Goal: Information Seeking & Learning: Learn about a topic

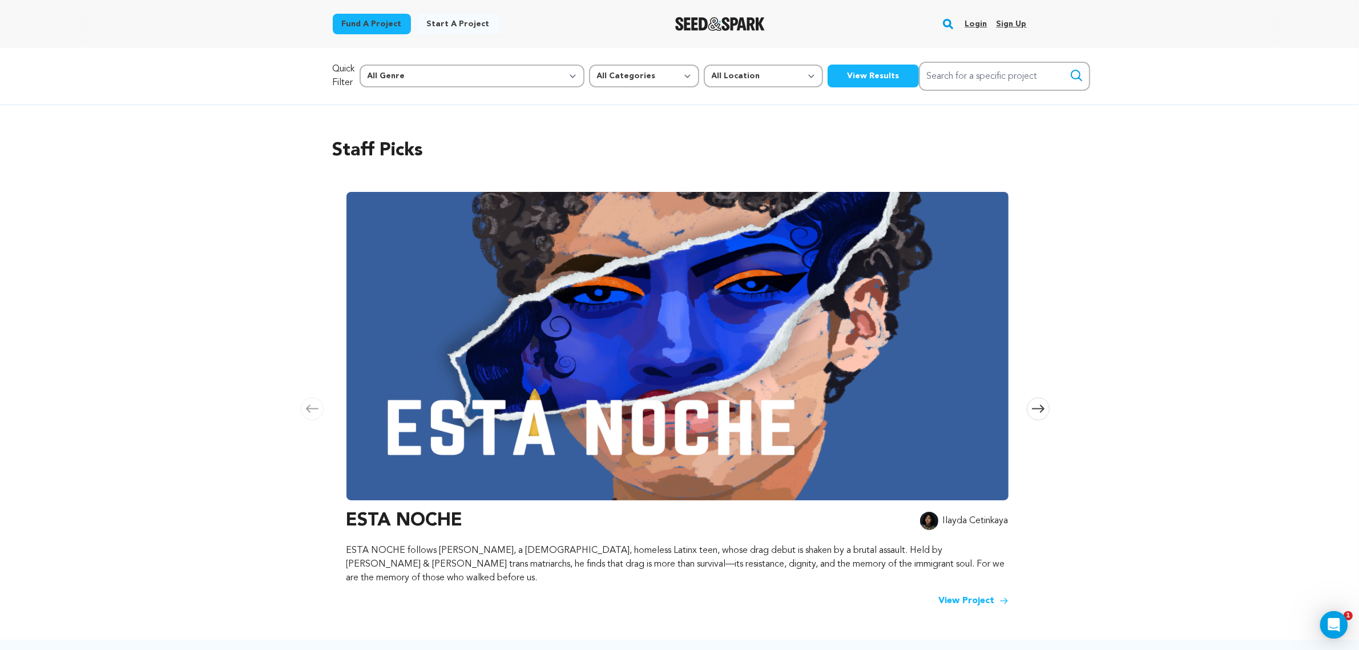
click at [969, 21] on link "Login" at bounding box center [976, 24] width 22 height 18
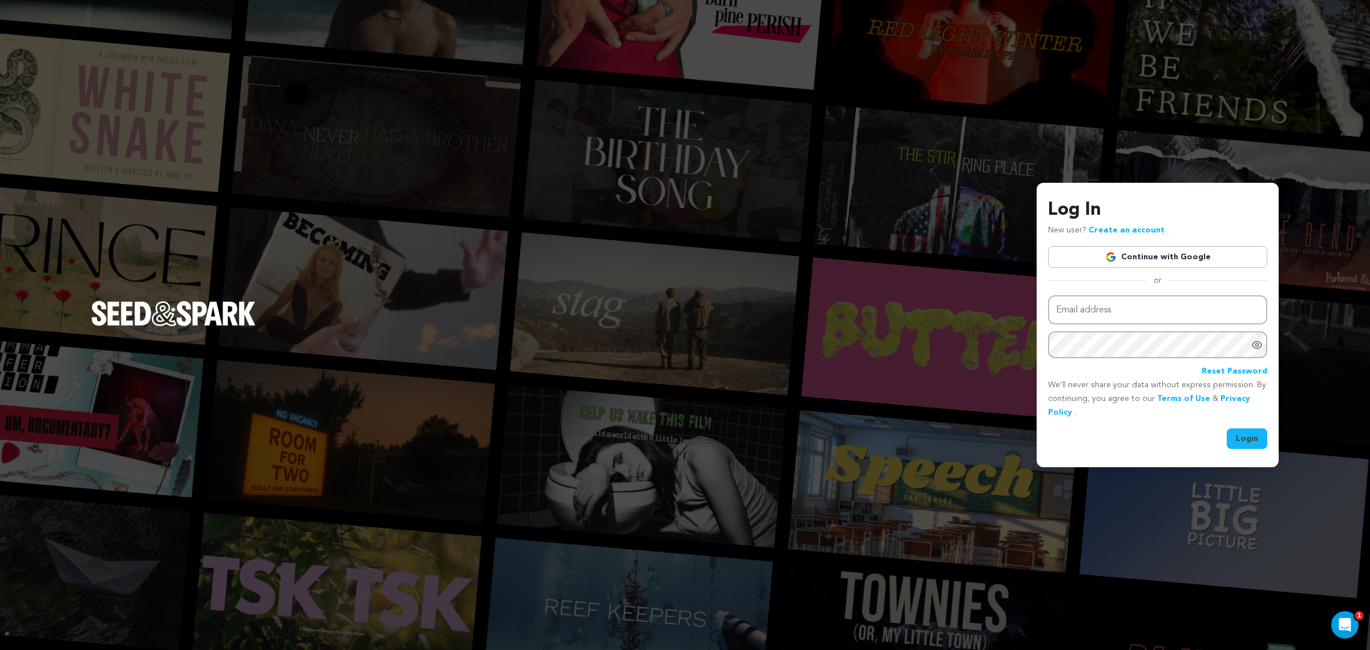
click at [1117, 275] on div "Log In New user? Create an account Continue with Google or Email address Passwo…" at bounding box center [1157, 322] width 219 height 253
click at [1111, 279] on div "Log In New user? Create an account Continue with Google or Email address Passwo…" at bounding box center [1157, 322] width 219 height 253
click at [1114, 267] on link "Continue with Google" at bounding box center [1157, 257] width 219 height 22
click at [1168, 271] on div "Log In New user? Create an account Continue with Google or Email address Passwo…" at bounding box center [1157, 322] width 219 height 253
click at [1166, 266] on link "Continue with Google" at bounding box center [1157, 257] width 219 height 22
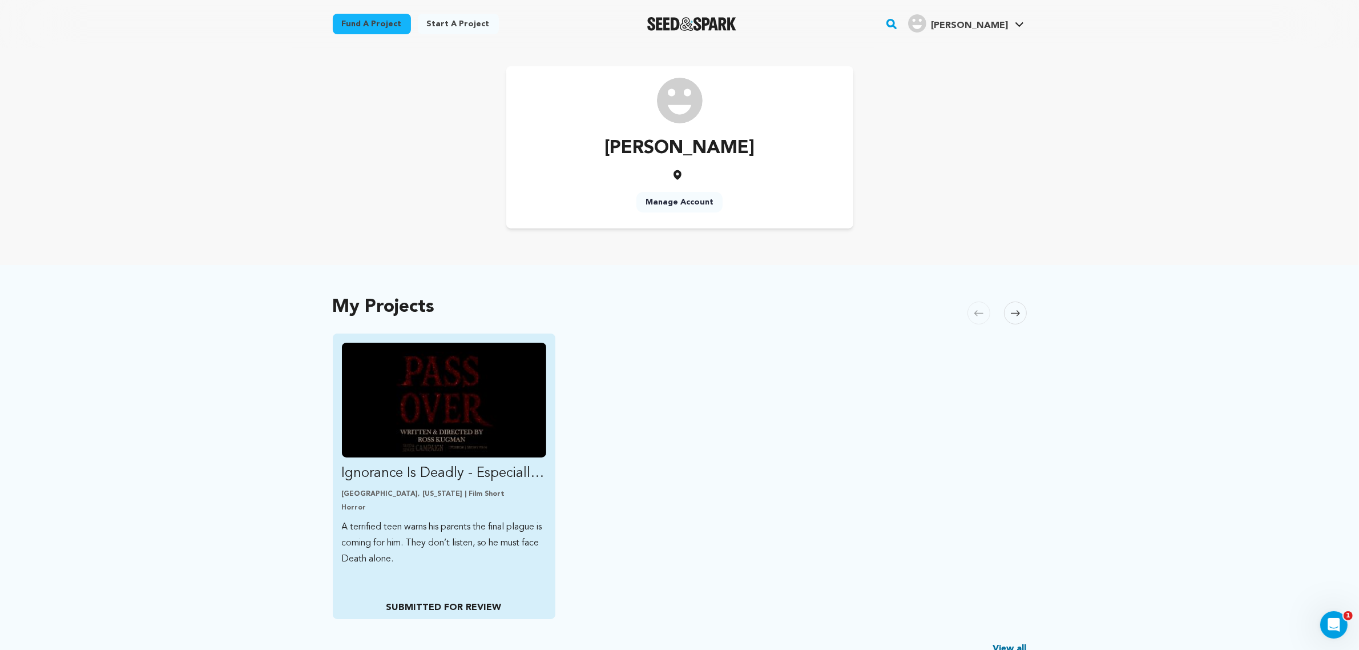
click at [494, 390] on img "Fund Ignorance Is Deadly - Especially When You’re the Firstborn - Back &quot;PA…" at bounding box center [444, 399] width 205 height 115
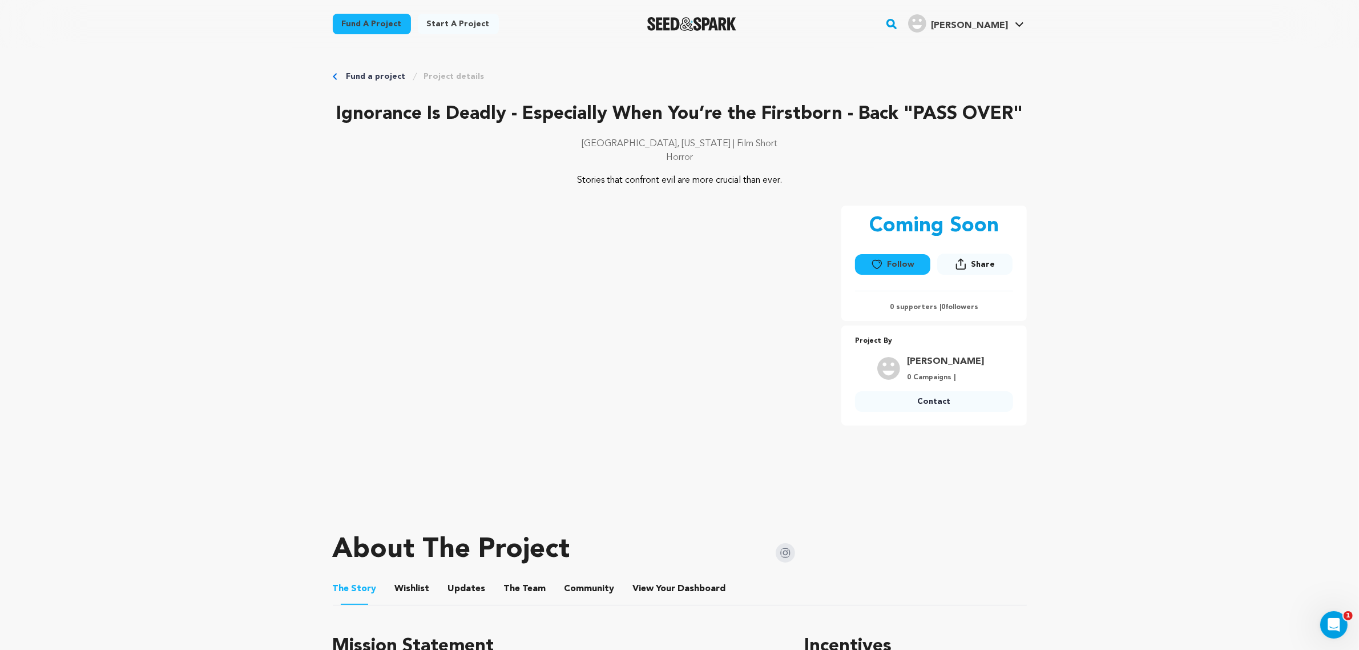
drag, startPoint x: 977, startPoint y: 38, endPoint x: 970, endPoint y: 40, distance: 7.2
click at [970, 43] on div "Fund a project Start a project Search" at bounding box center [680, 24] width 731 height 48
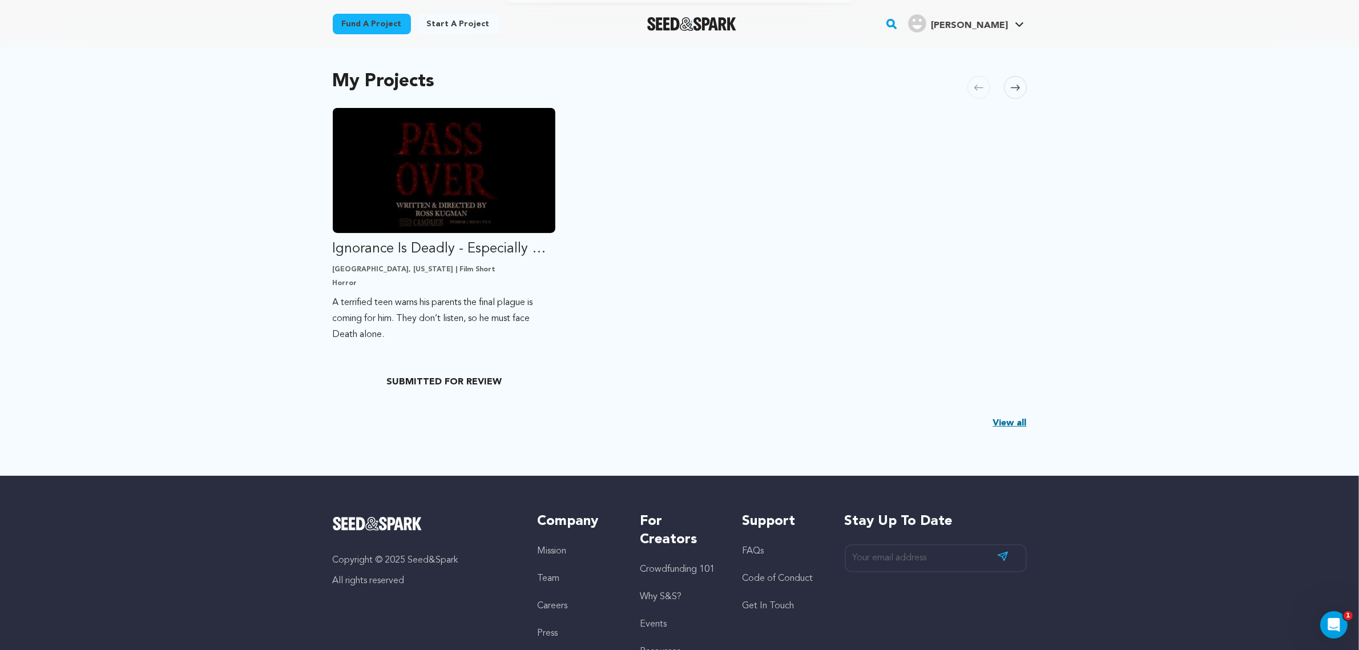
scroll to position [237, 0]
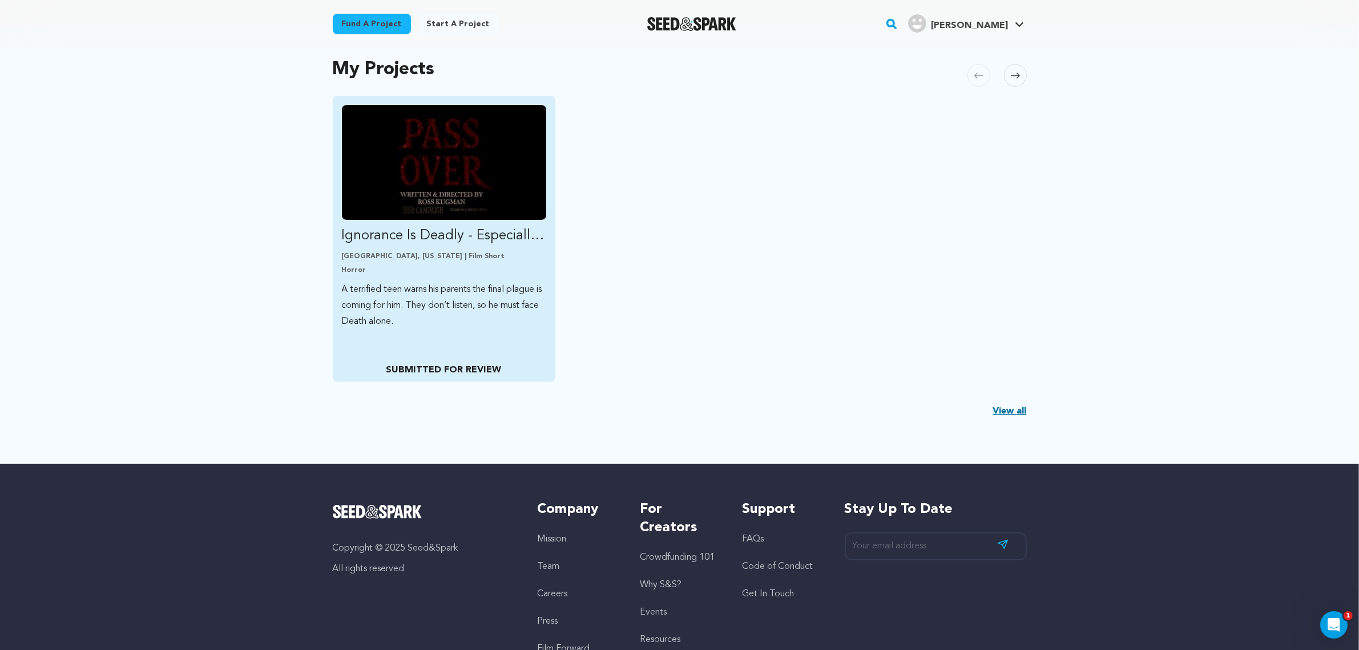
click at [441, 175] on img "Fund Ignorance Is Deadly - Especially When You’re the Firstborn - Back &quot;PA…" at bounding box center [444, 162] width 205 height 115
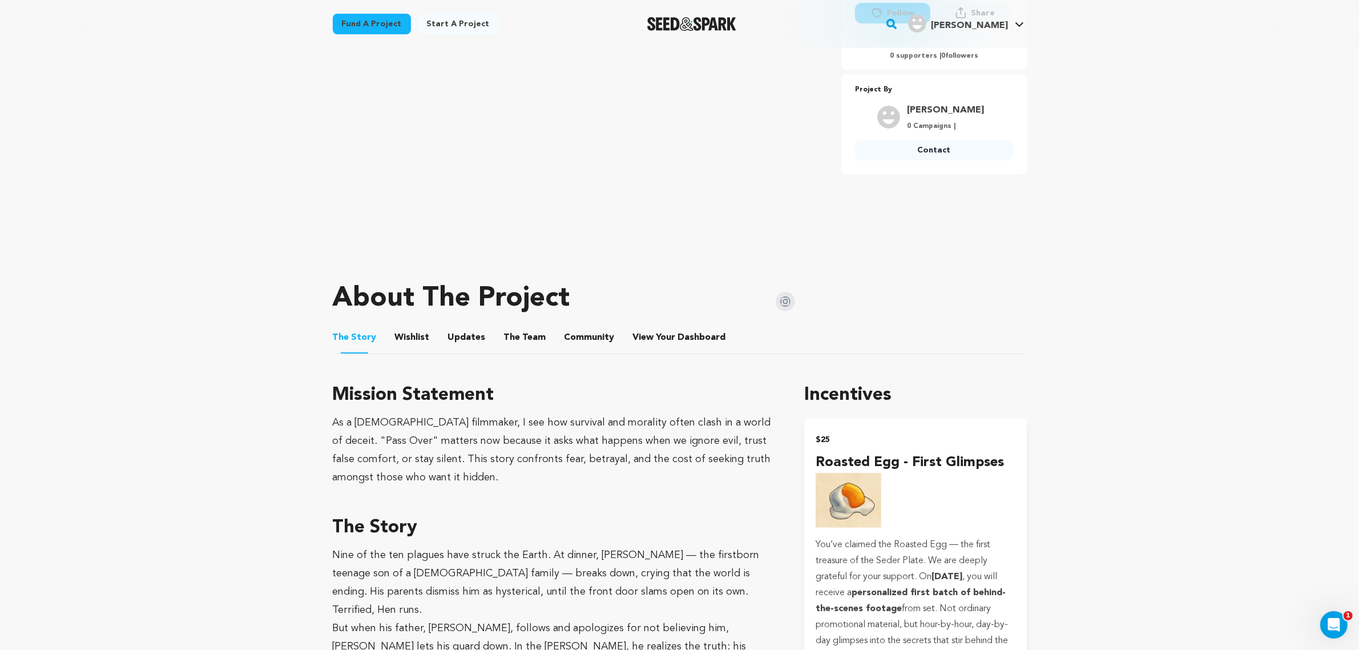
scroll to position [237, 0]
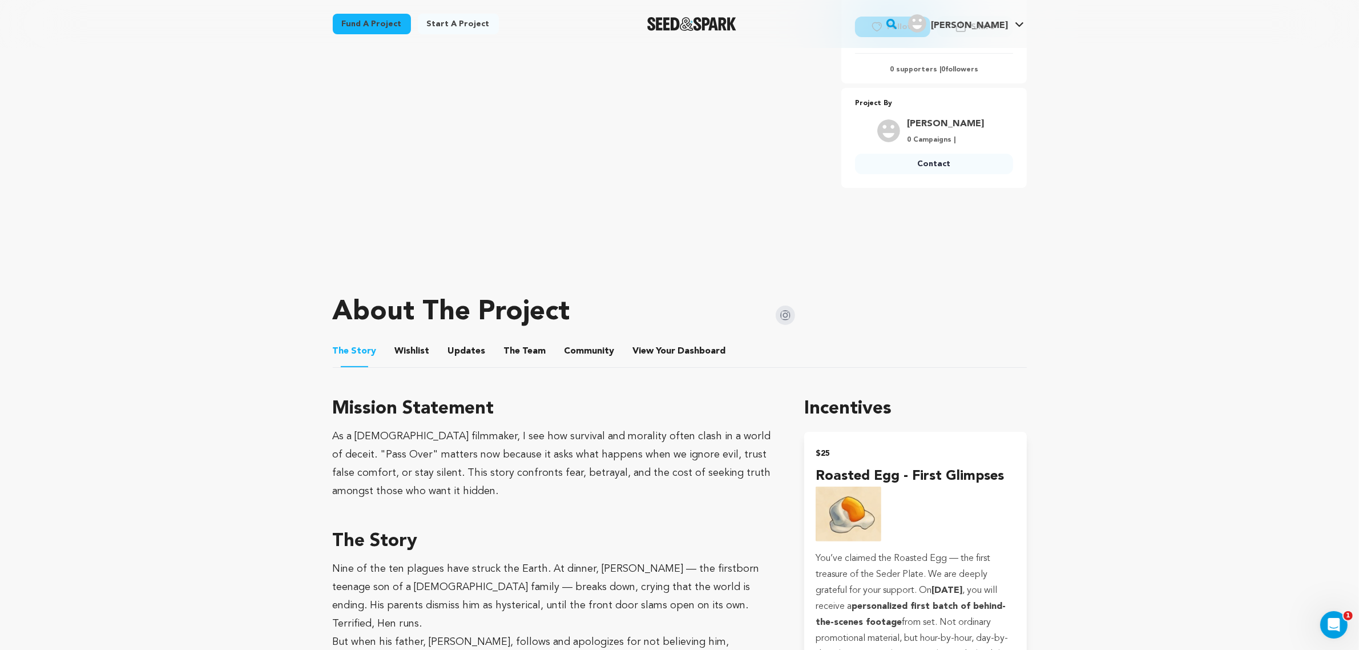
drag, startPoint x: 511, startPoint y: 369, endPoint x: 504, endPoint y: 358, distance: 12.3
click at [511, 363] on button "The Team" at bounding box center [524, 353] width 27 height 27
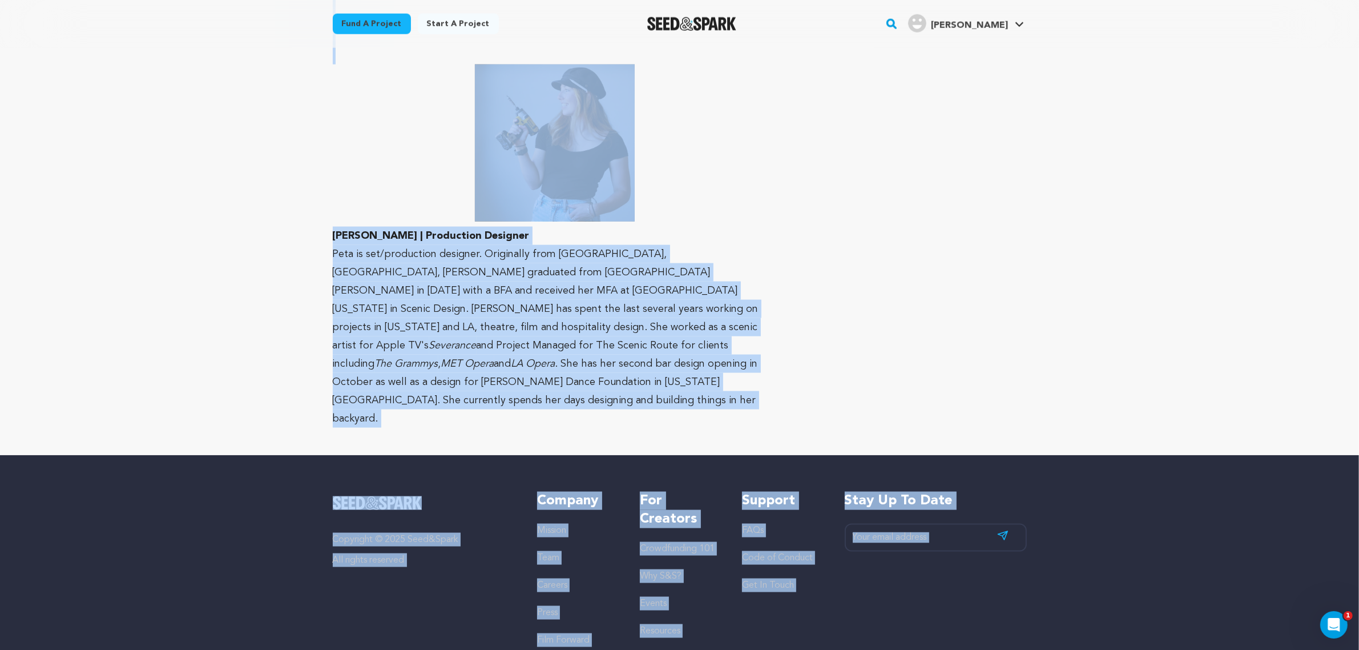
scroll to position [1985, 0]
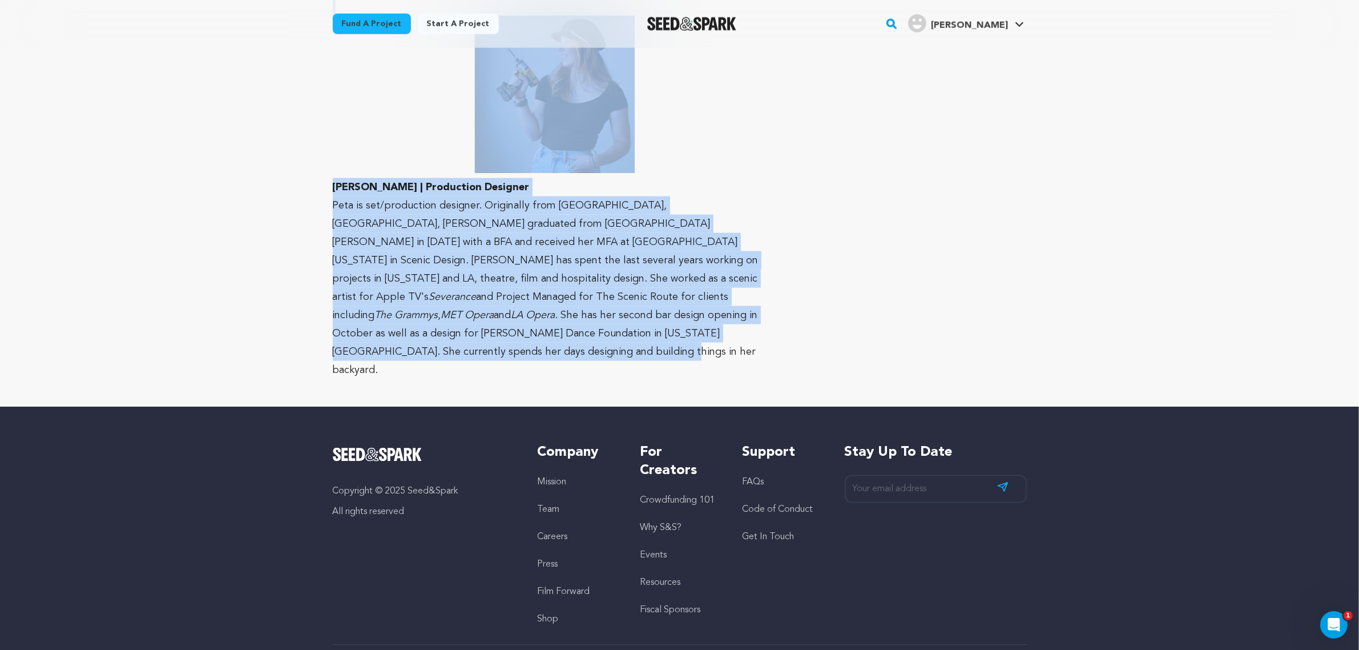
drag, startPoint x: 362, startPoint y: 503, endPoint x: 734, endPoint y: 329, distance: 409.9
copy div "Ross Kugman | Writer & Director Ross Kugman has worked in film and TV productio…"
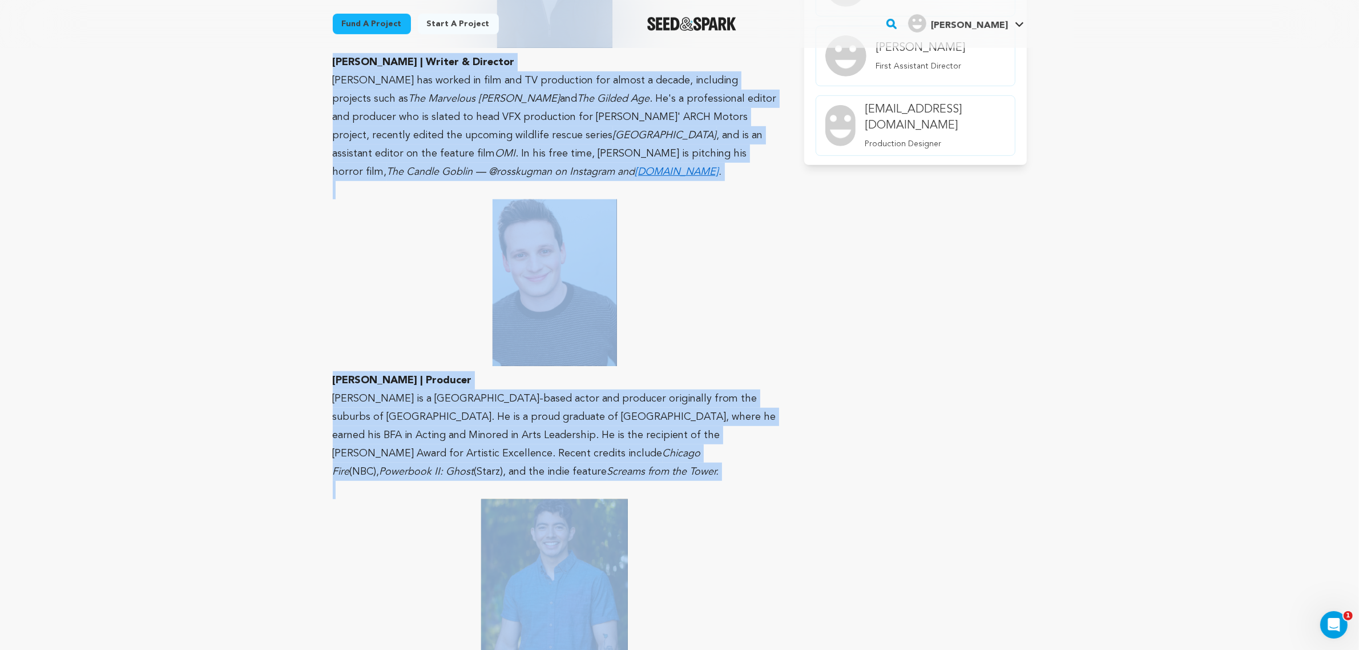
scroll to position [83, 0]
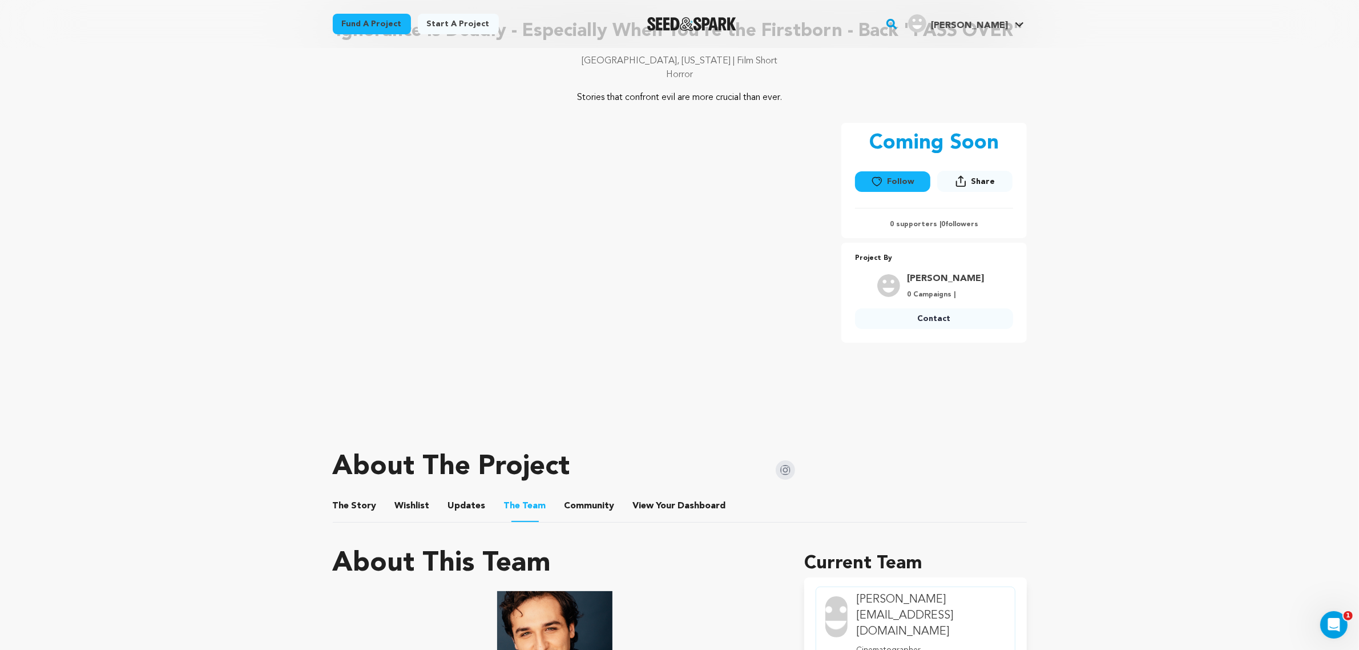
click at [386, 506] on ul "The Story The Story Wishlist Wishlist Updates Updates The Team The Team Communi…" at bounding box center [680, 506] width 694 height 33
click at [395, 501] on li "Wishlist Wishlist" at bounding box center [412, 506] width 35 height 32
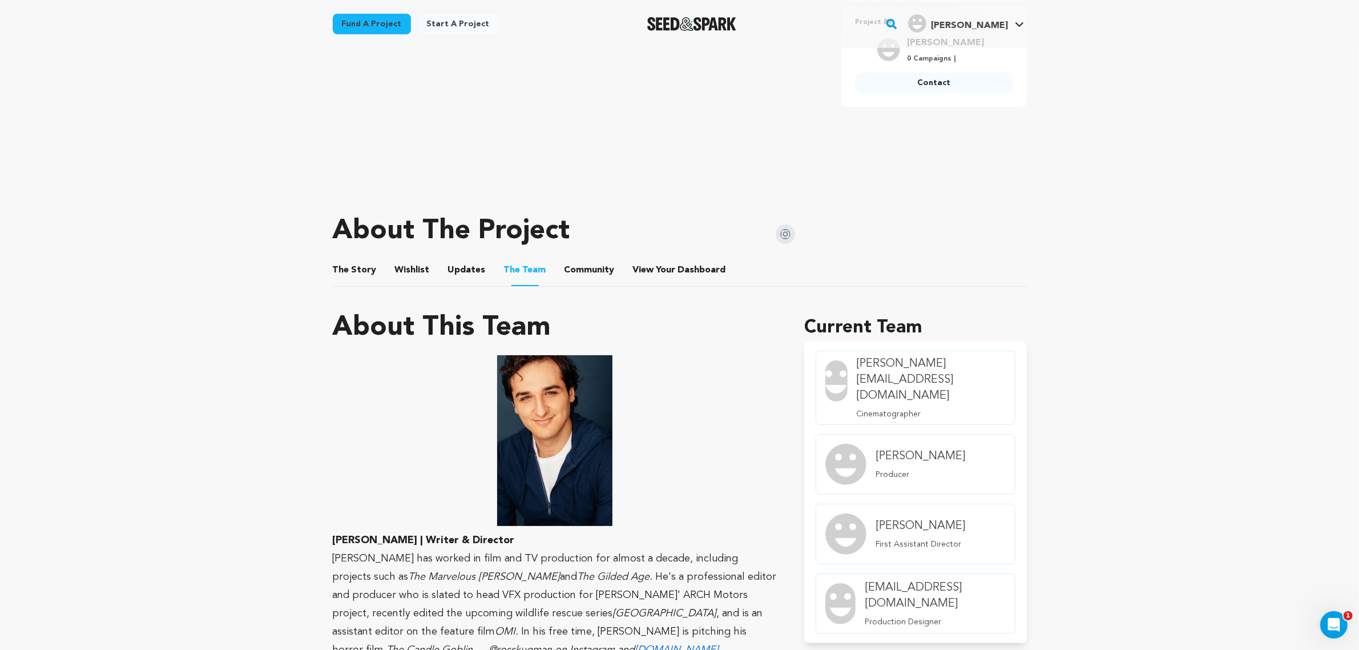
scroll to position [321, 0]
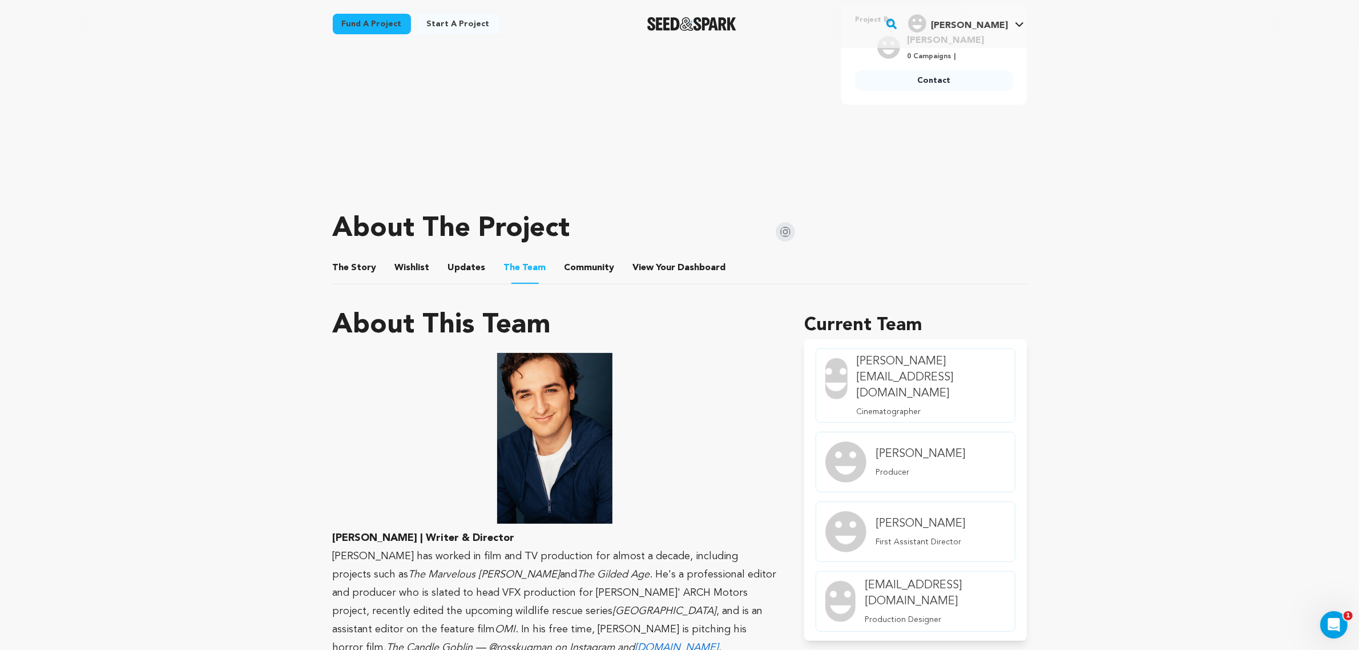
click at [407, 269] on button "Wishlist" at bounding box center [411, 269] width 27 height 27
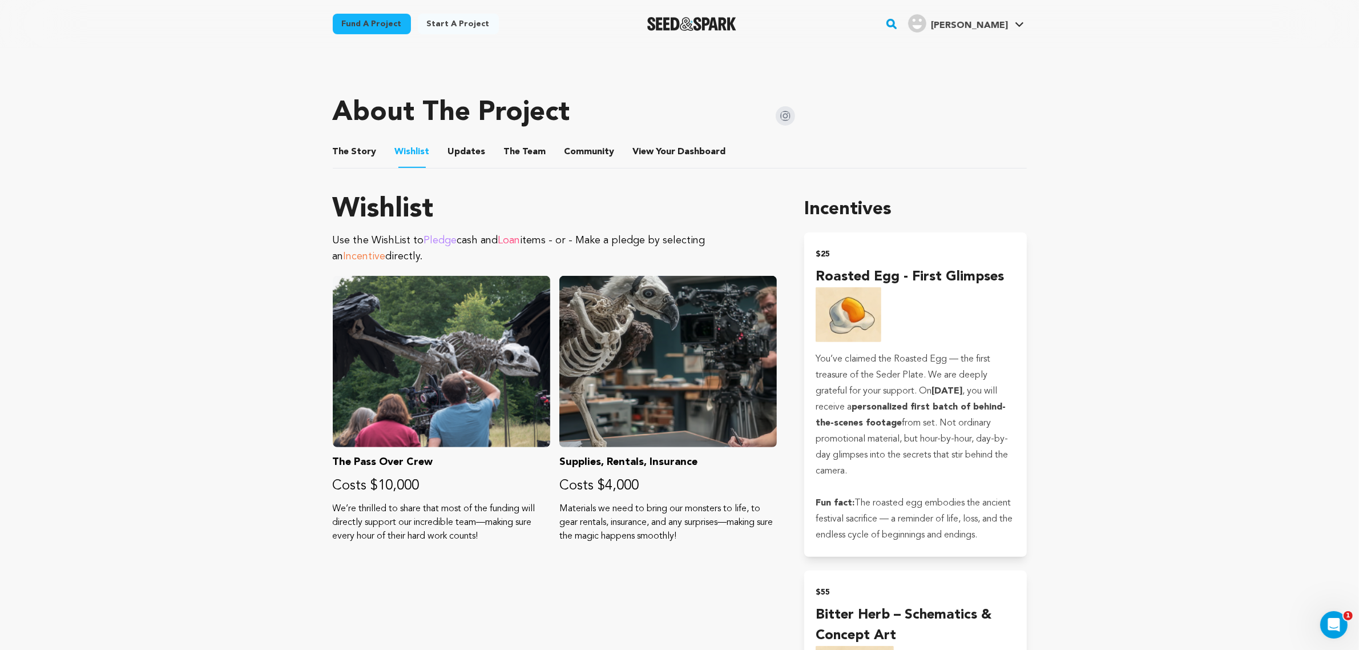
scroll to position [321, 0]
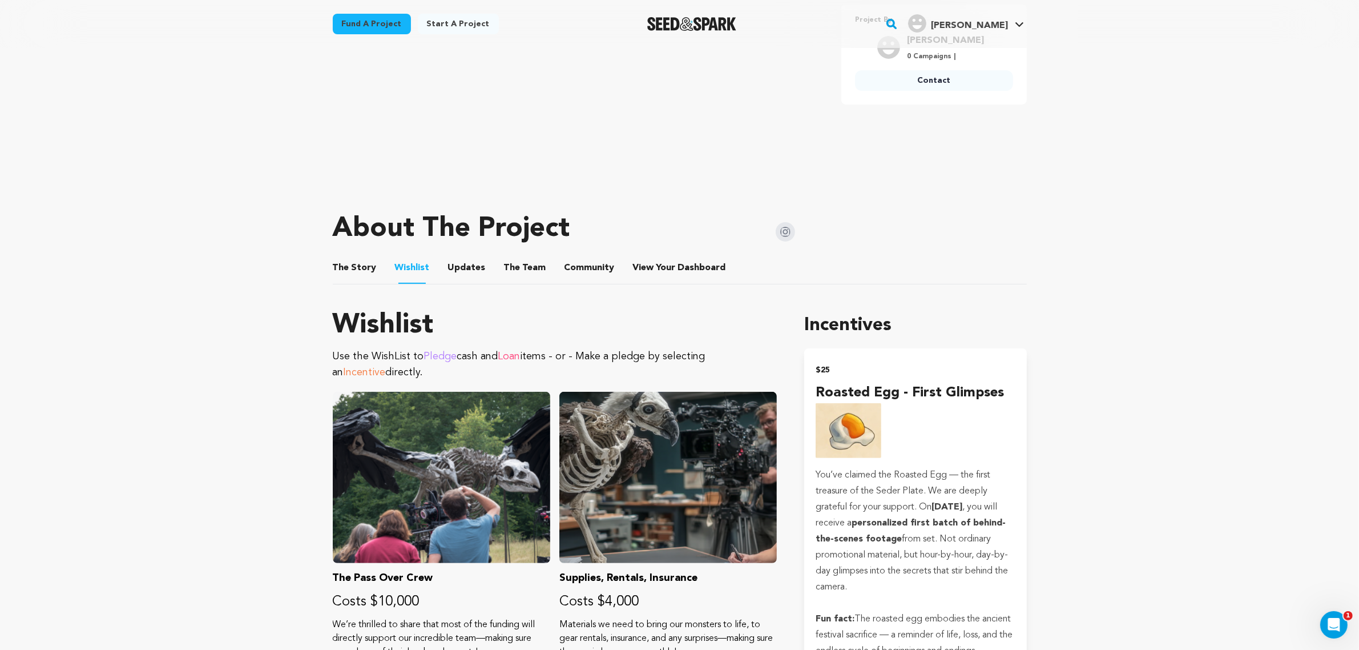
click at [357, 273] on button "The Story" at bounding box center [354, 269] width 27 height 27
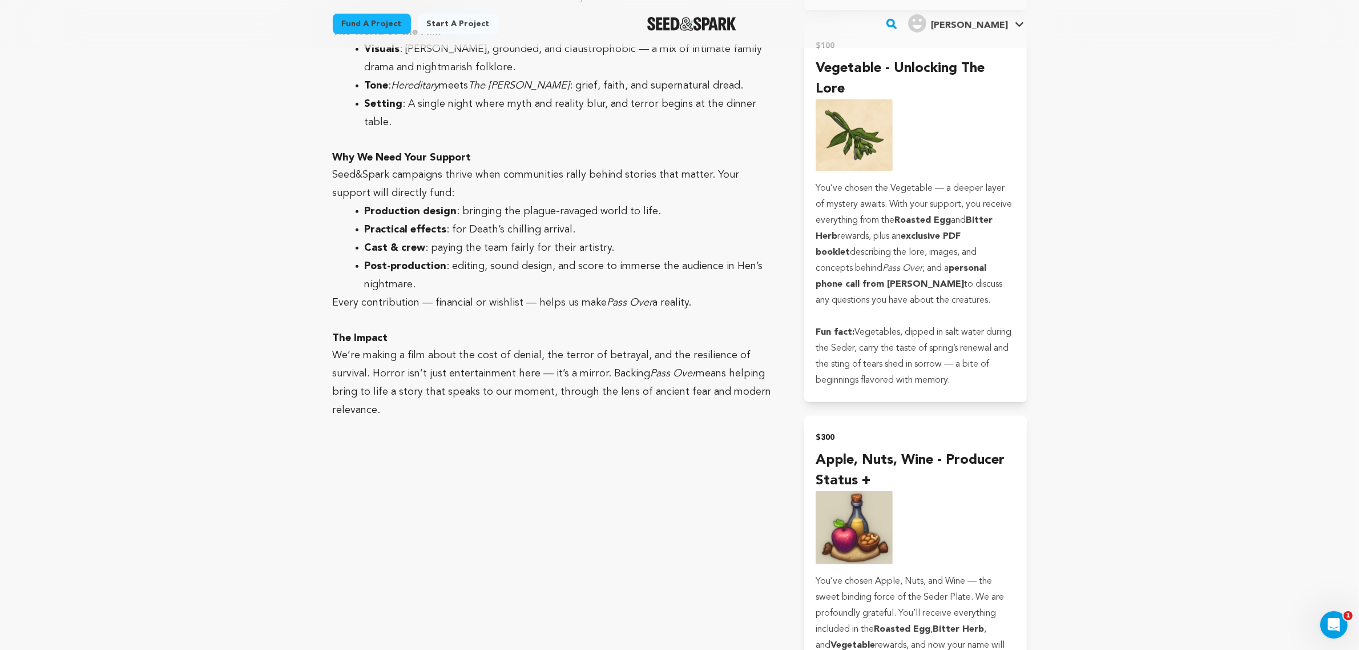
scroll to position [1356, 0]
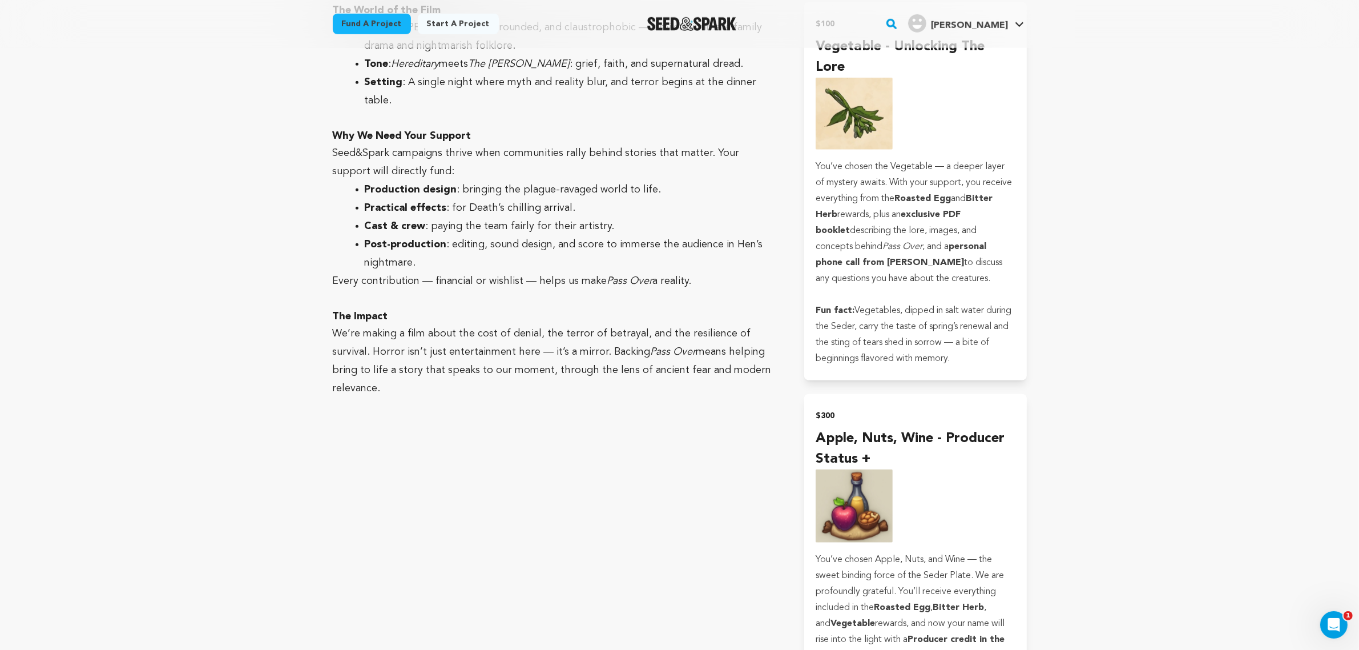
drag, startPoint x: 317, startPoint y: 323, endPoint x: 675, endPoint y: 312, distance: 358.1
click at [675, 312] on div "Fund a project Project details Ignorance Is Deadly - Especially When You’re the…" at bounding box center [680, 445] width 731 height 3506
copy div "Mission Statement As a Jewish filmmaker, I see how survival and morality often …"
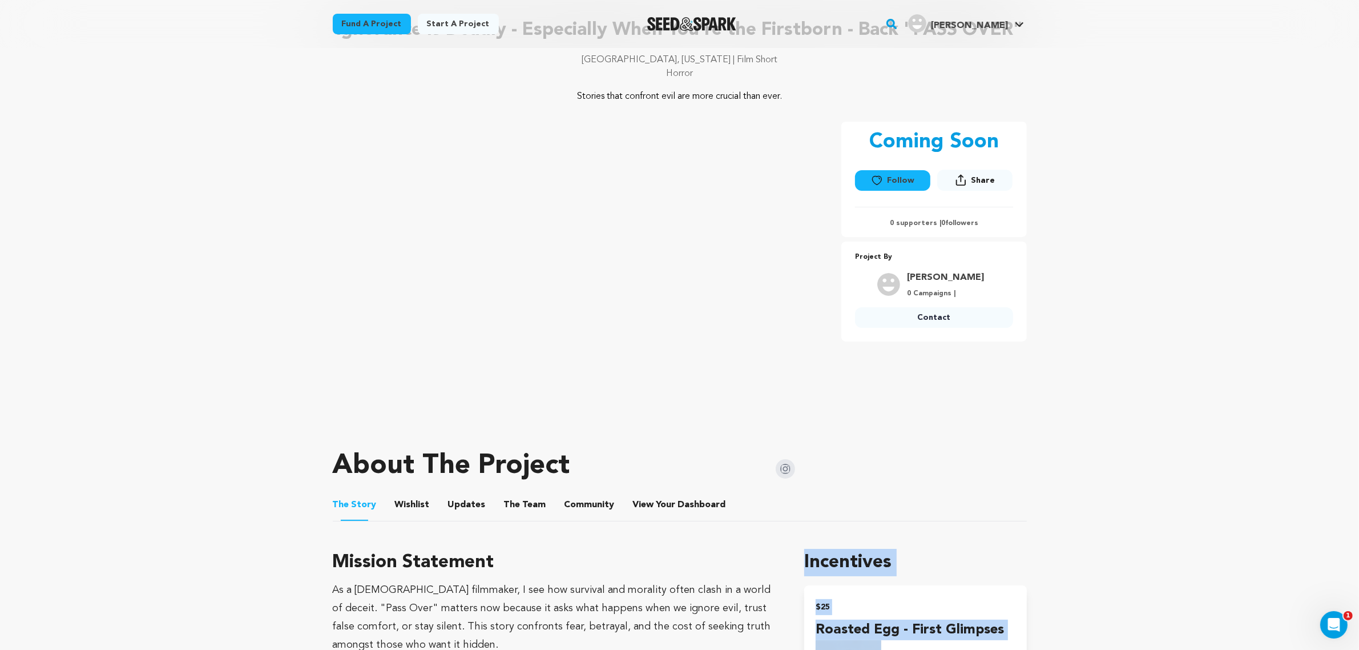
scroll to position [241, 0]
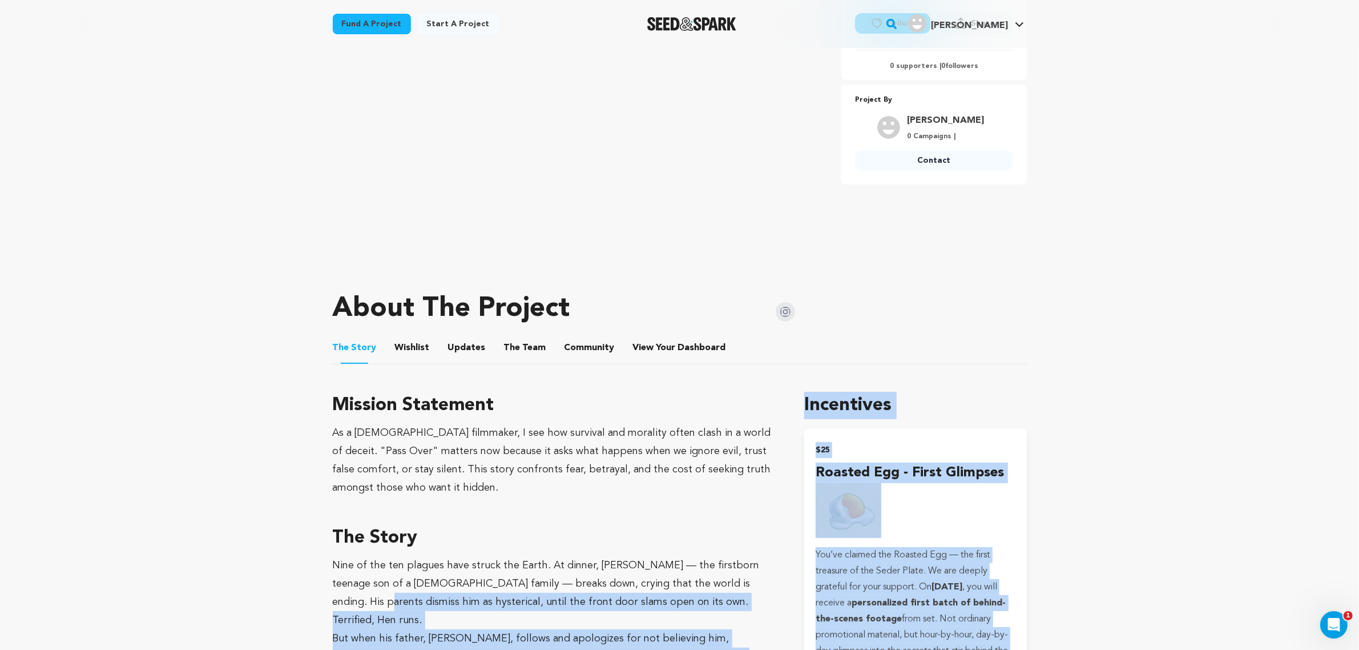
drag, startPoint x: 791, startPoint y: 290, endPoint x: 321, endPoint y: 397, distance: 481.9
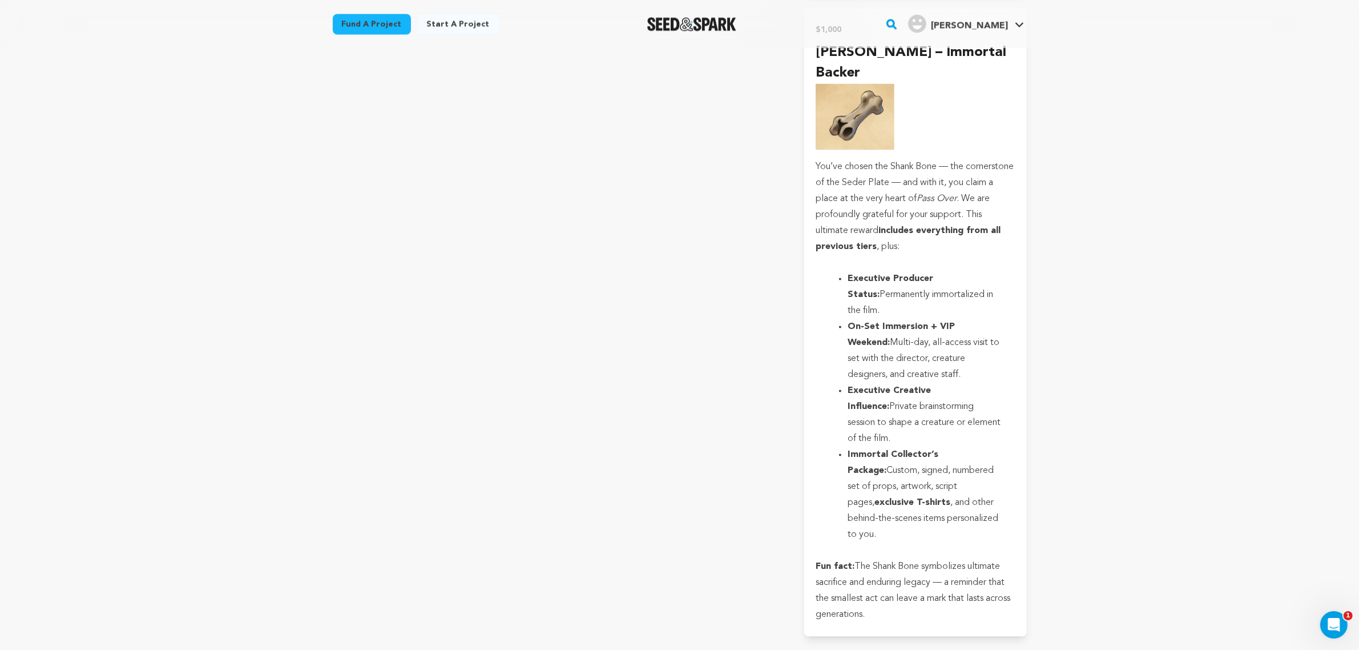
scroll to position [2935, 0]
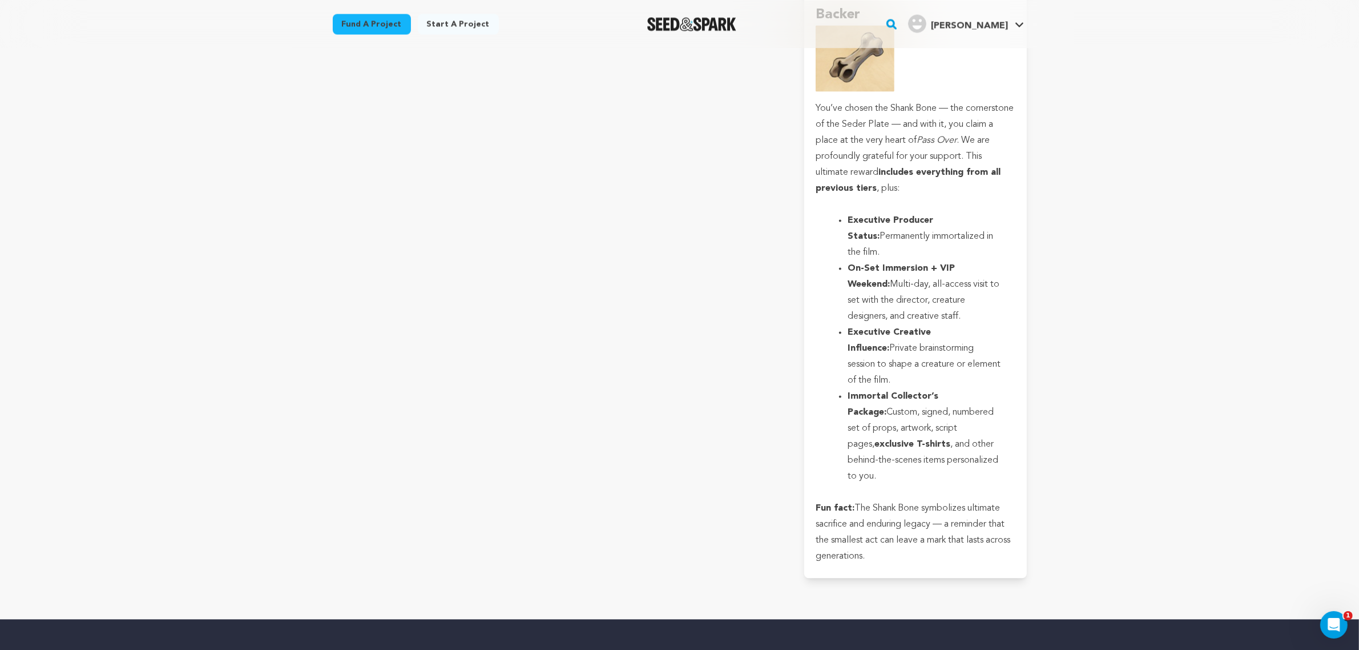
drag, startPoint x: 800, startPoint y: 174, endPoint x: 1125, endPoint y: 435, distance: 416.6
copy div "Incentives $25 Roasted Egg - First Glimpses You’ve claimed the Roasted Egg — th…"
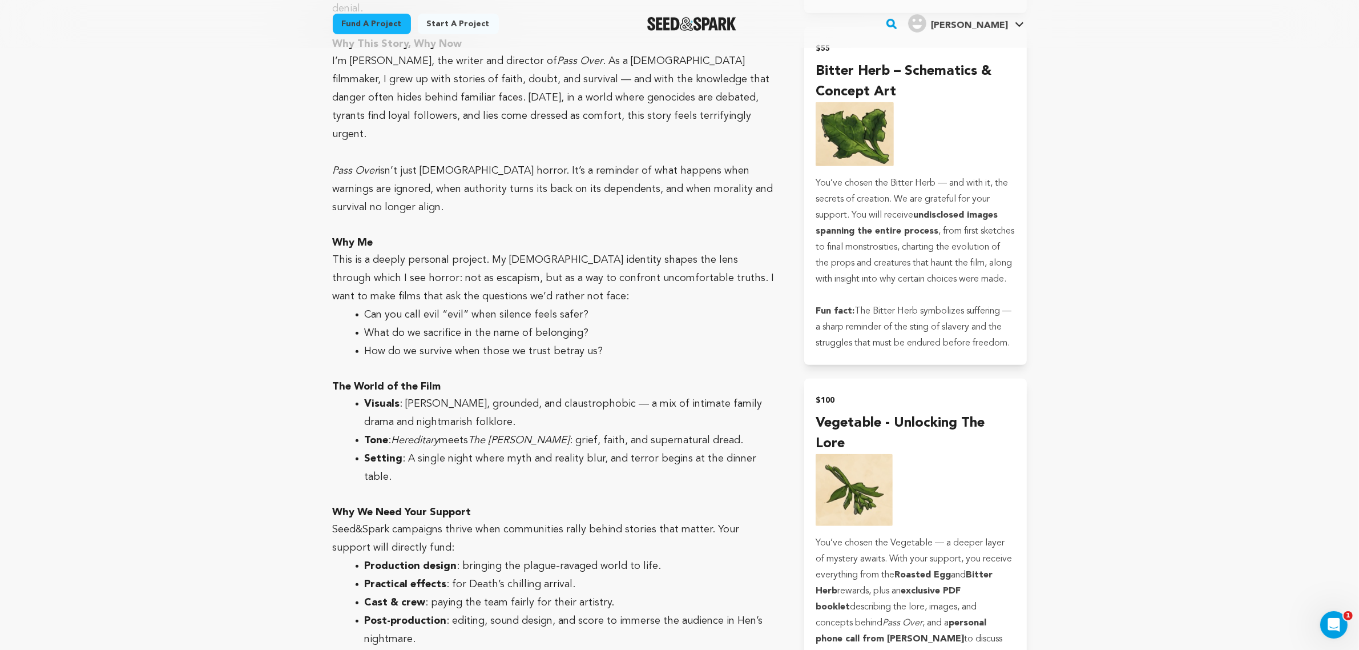
scroll to position [1051, 0]
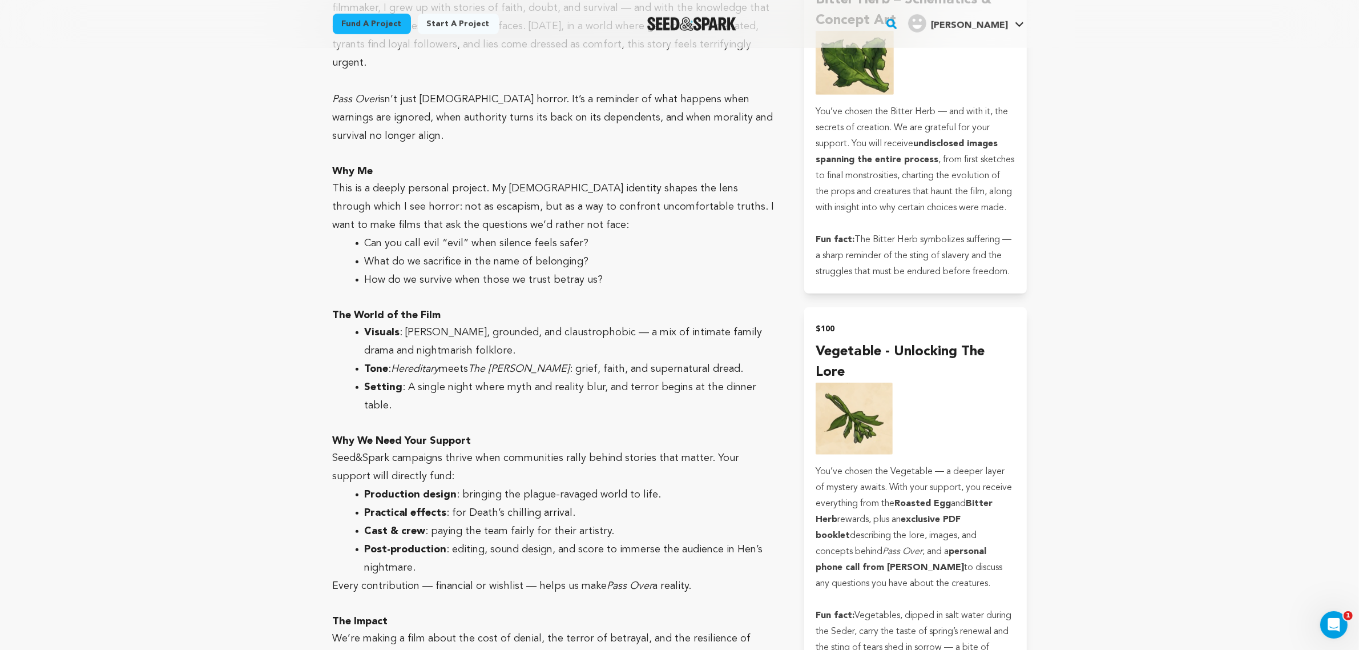
drag, startPoint x: 324, startPoint y: 142, endPoint x: 753, endPoint y: 578, distance: 612.3
copy div "Mission Statement As a Jewish filmmaker, I see how survival and morality often …"
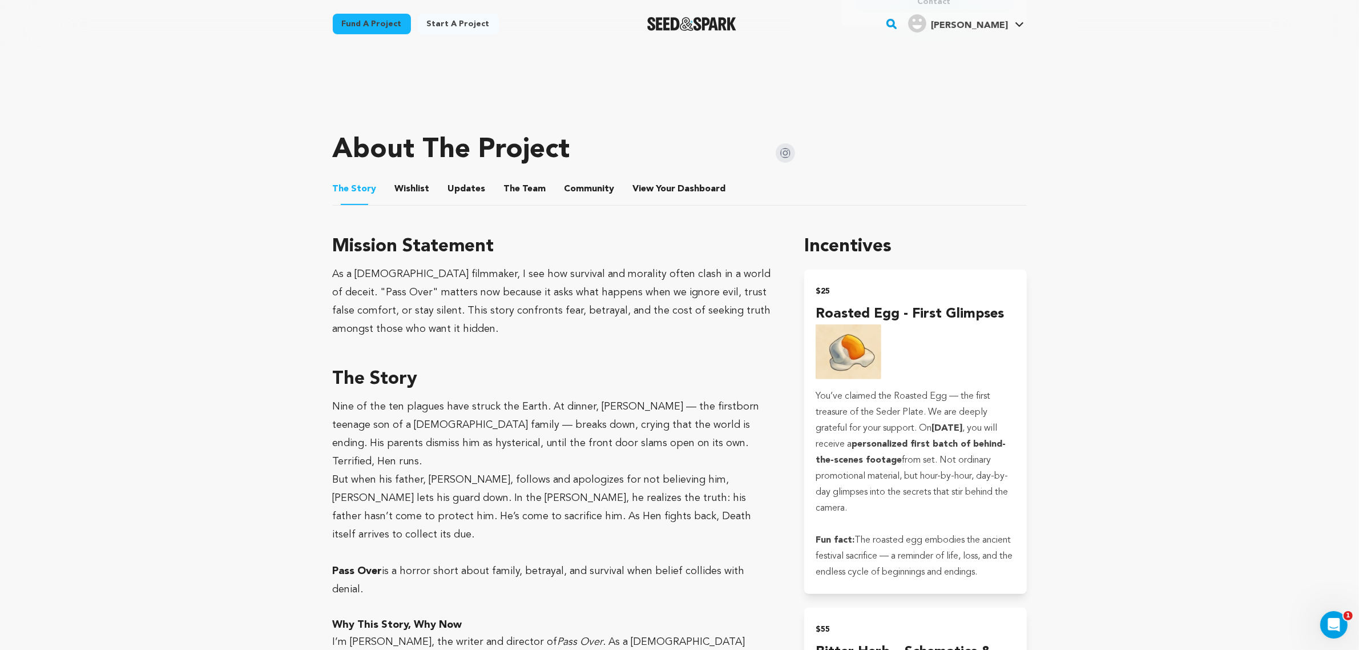
scroll to position [100, 0]
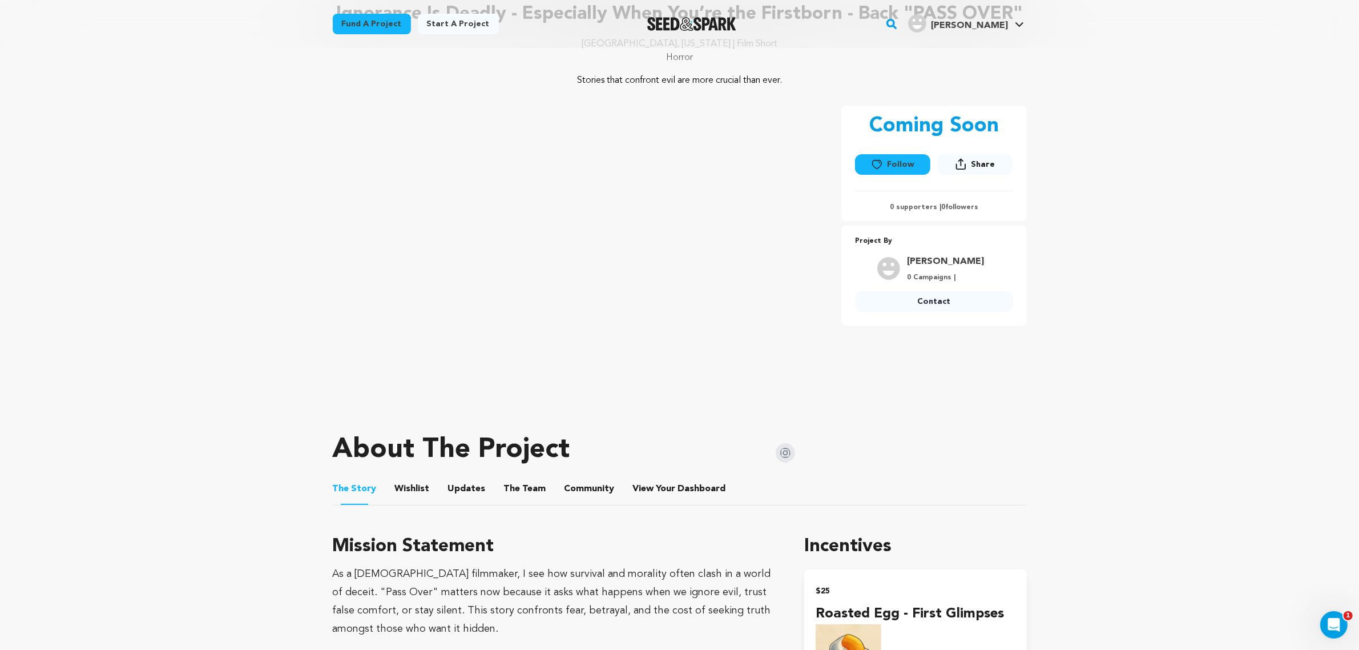
click at [418, 475] on li "Wishlist Wishlist" at bounding box center [412, 489] width 35 height 32
click at [418, 486] on button "Wishlist" at bounding box center [411, 490] width 27 height 27
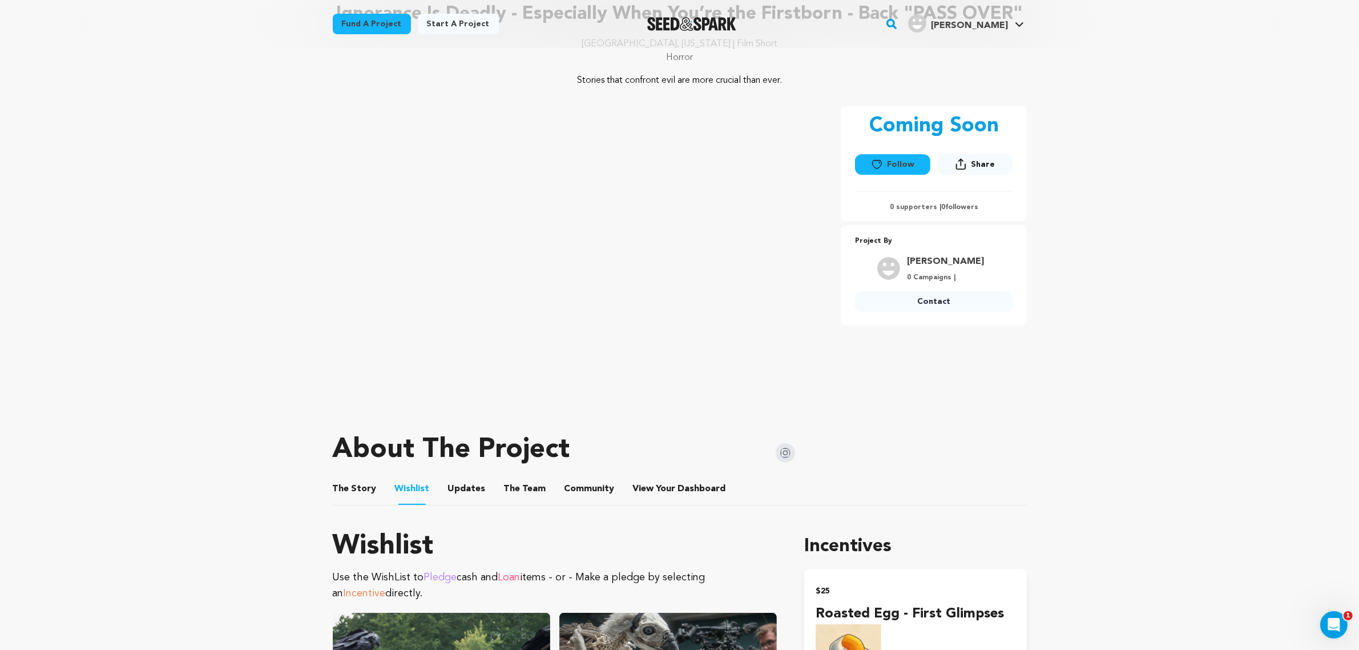
drag, startPoint x: 519, startPoint y: 495, endPoint x: 519, endPoint y: 502, distance: 6.8
click at [519, 502] on button "The Team" at bounding box center [524, 490] width 27 height 27
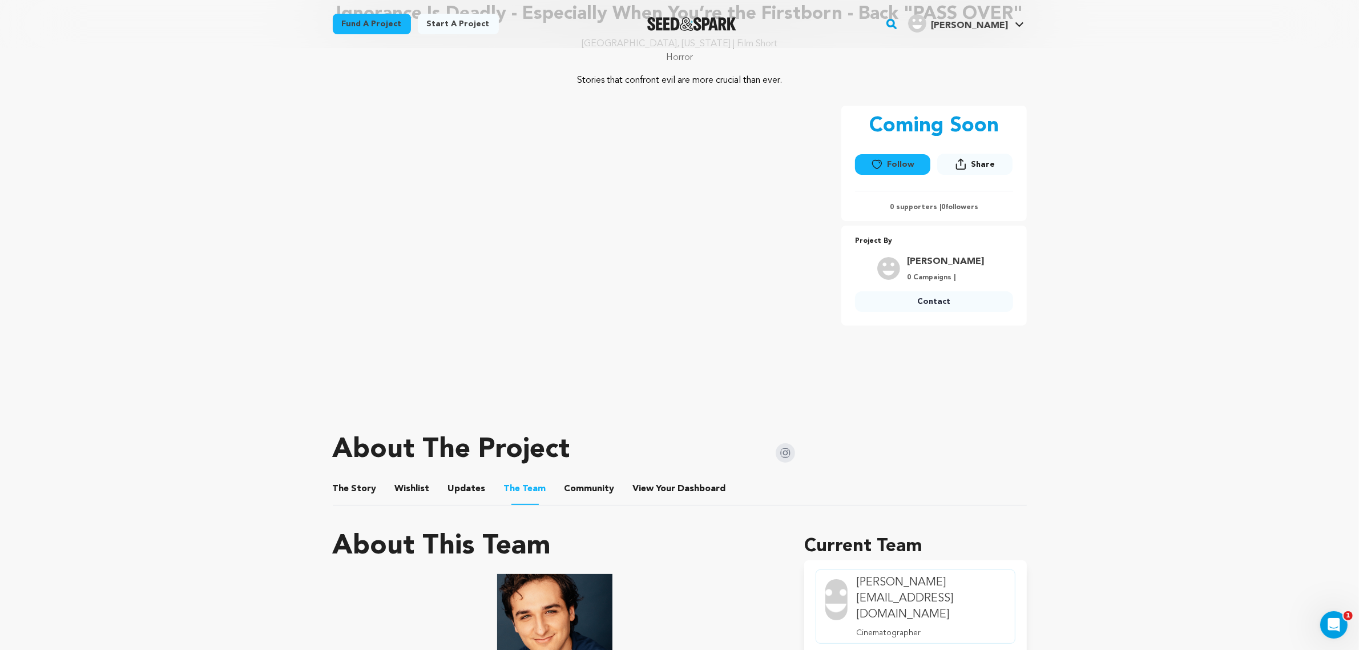
click at [441, 493] on ul "The Story The Story Wishlist Wishlist Updates Updates The Team The Team Communi…" at bounding box center [680, 489] width 694 height 33
click at [565, 486] on span "Community" at bounding box center [590, 489] width 50 height 14
click at [395, 487] on span "Wishlist" at bounding box center [412, 489] width 35 height 14
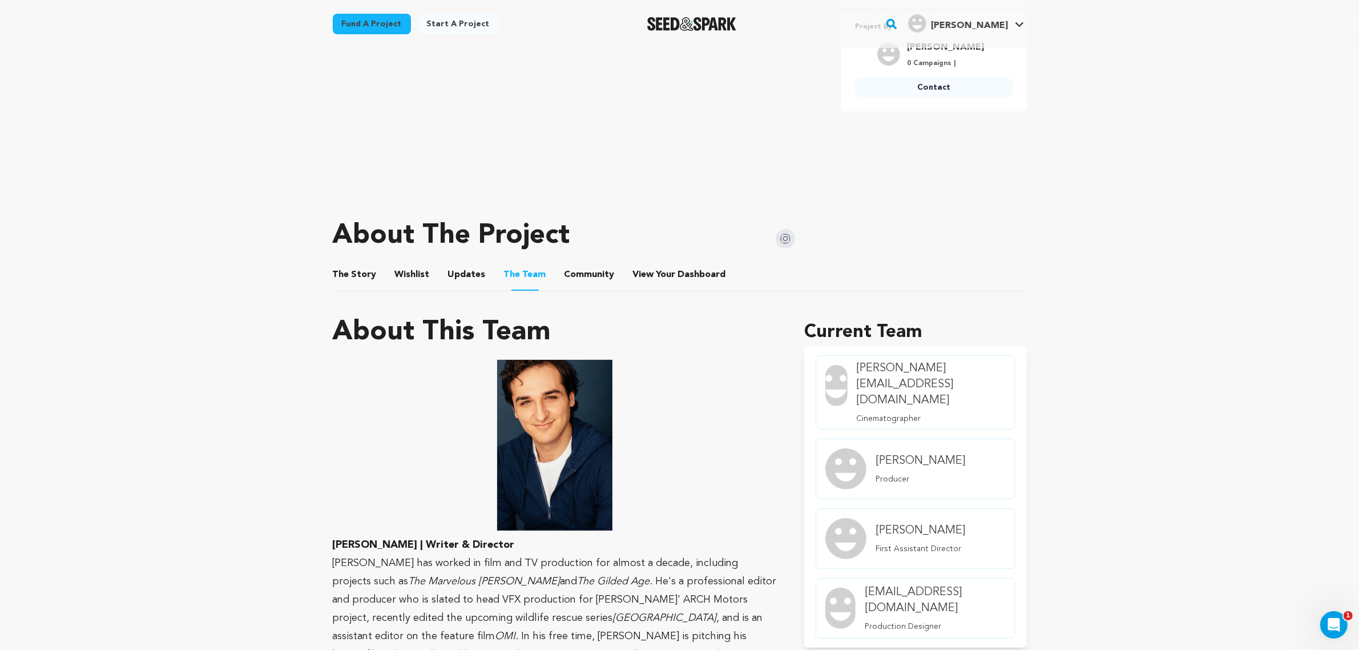
scroll to position [338, 0]
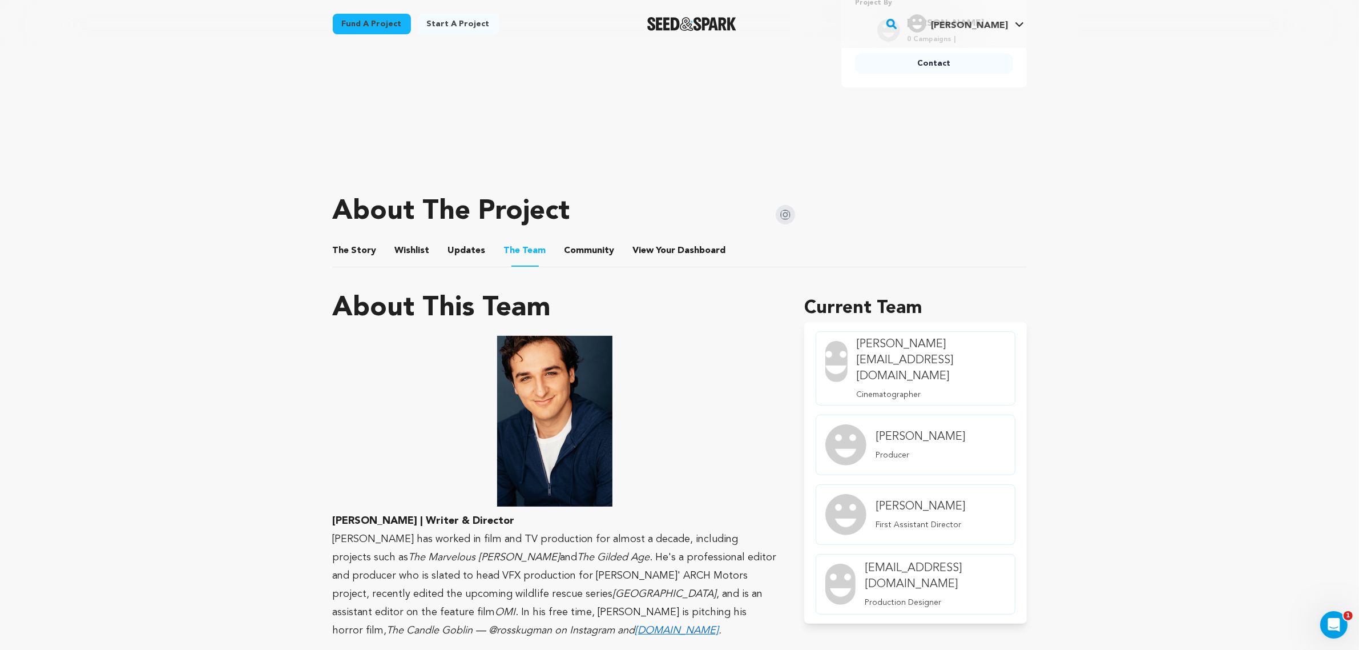
click at [403, 253] on button "Wishlist" at bounding box center [411, 252] width 27 height 27
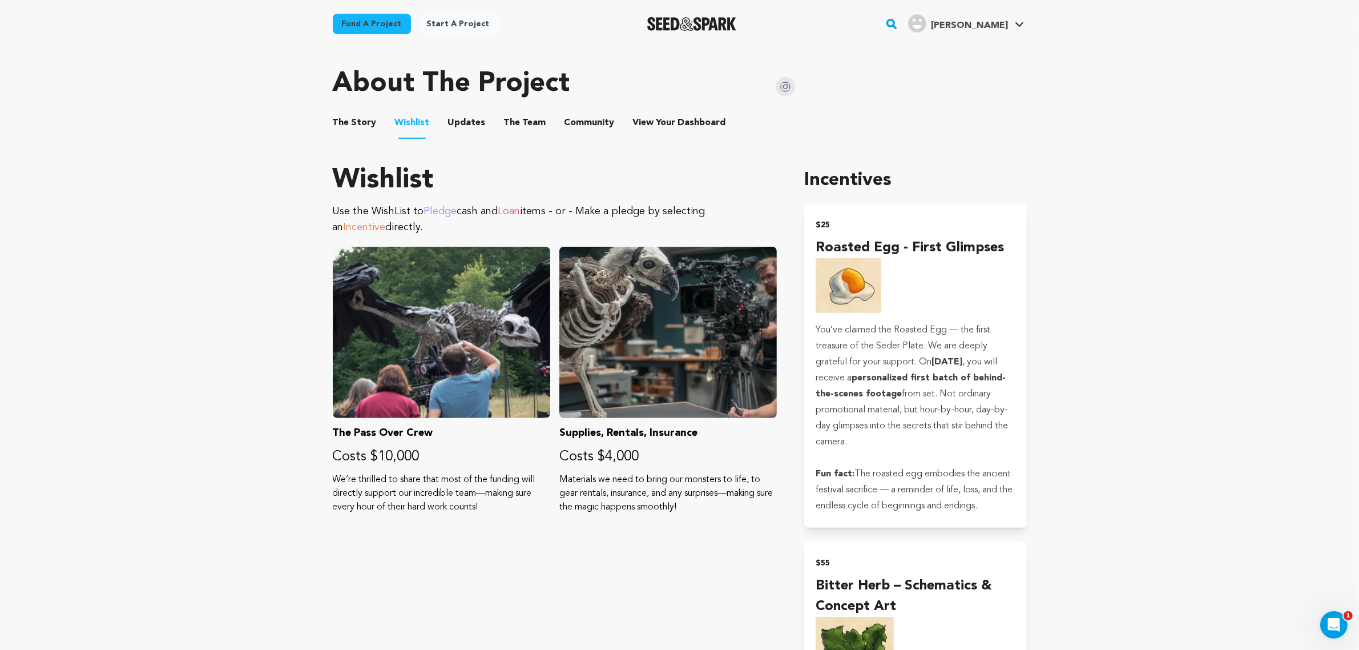
scroll to position [813, 0]
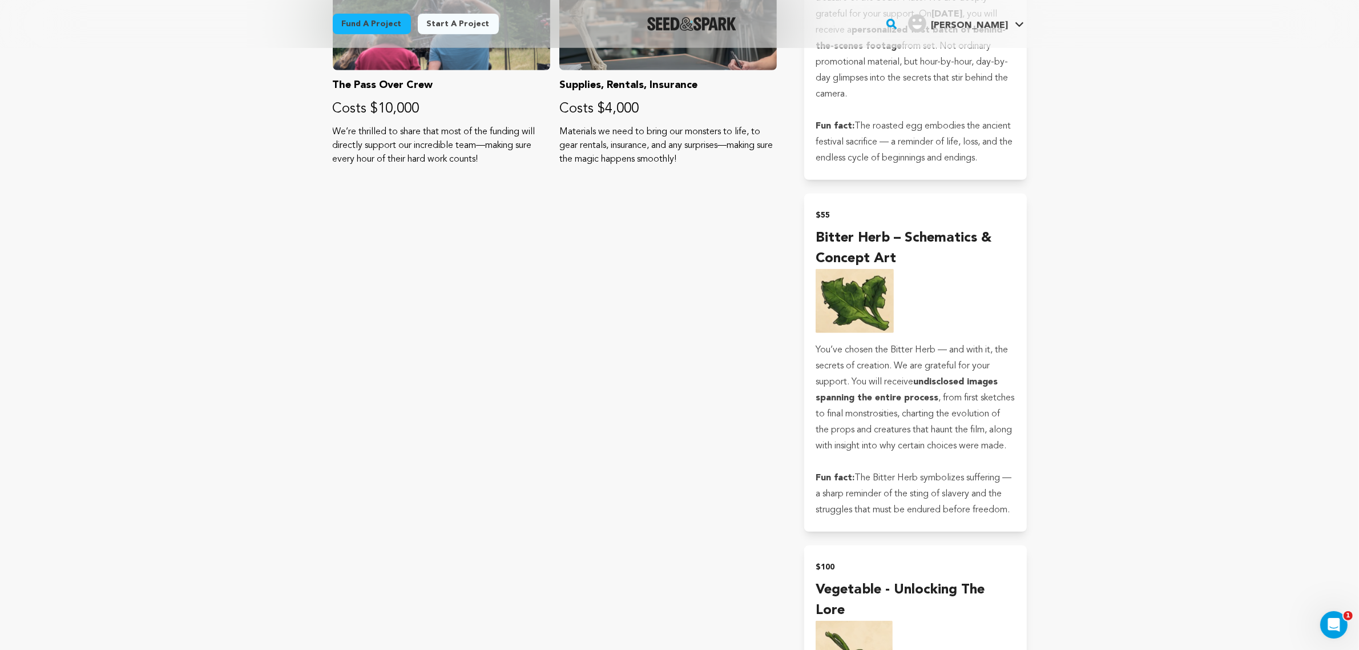
drag, startPoint x: 313, startPoint y: 304, endPoint x: 738, endPoint y: 244, distance: 429.5
copy div "Wishlist Use the WishList to Pledge cash and Loan items - or - Make a pledge by…"
